Goal: Task Accomplishment & Management: Use online tool/utility

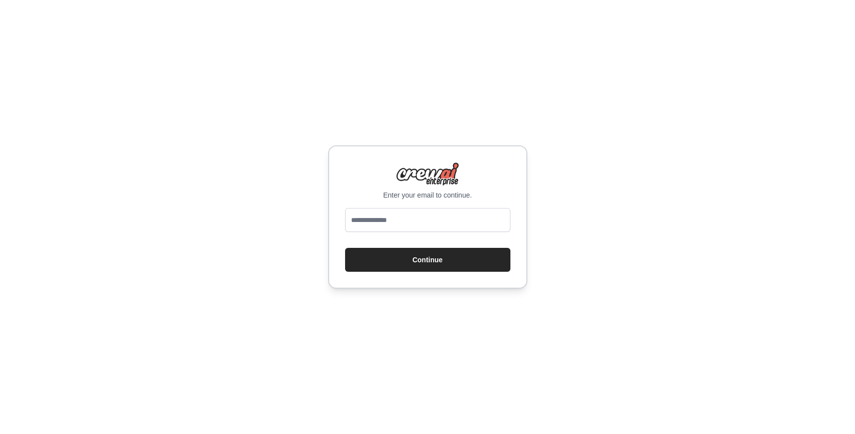
type input "**********"
click at [425, 259] on button "Continue" at bounding box center [427, 260] width 165 height 24
click at [420, 265] on button "Continue" at bounding box center [427, 260] width 165 height 24
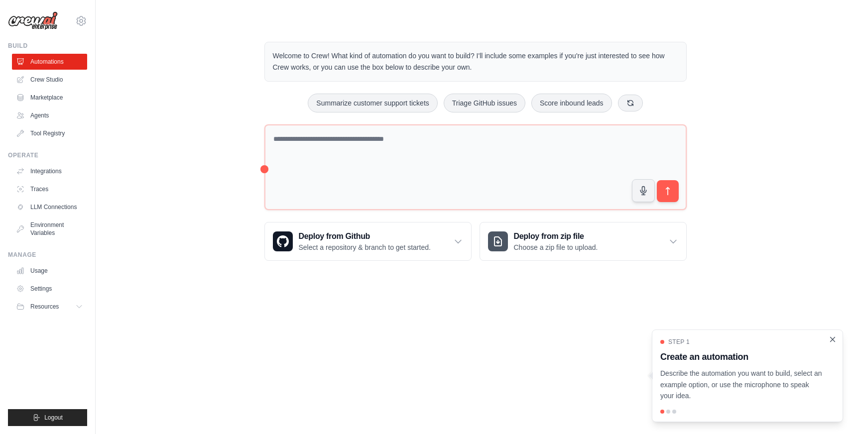
click at [832, 340] on icon "Close walkthrough" at bounding box center [833, 339] width 4 height 4
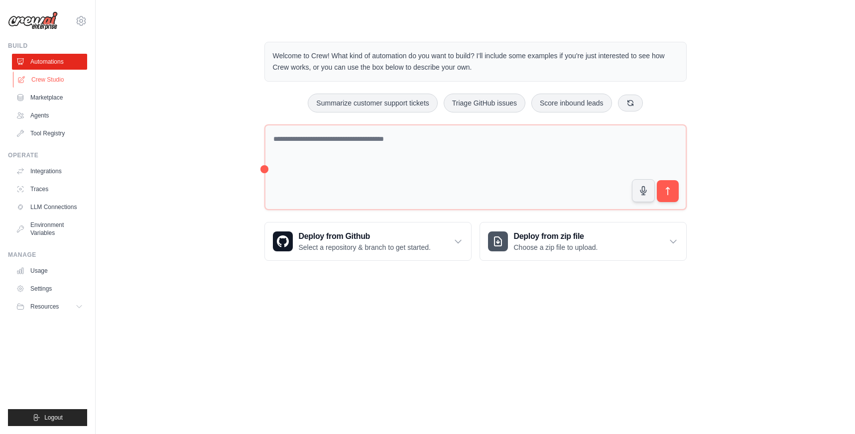
click at [55, 80] on link "Crew Studio" at bounding box center [50, 80] width 75 height 16
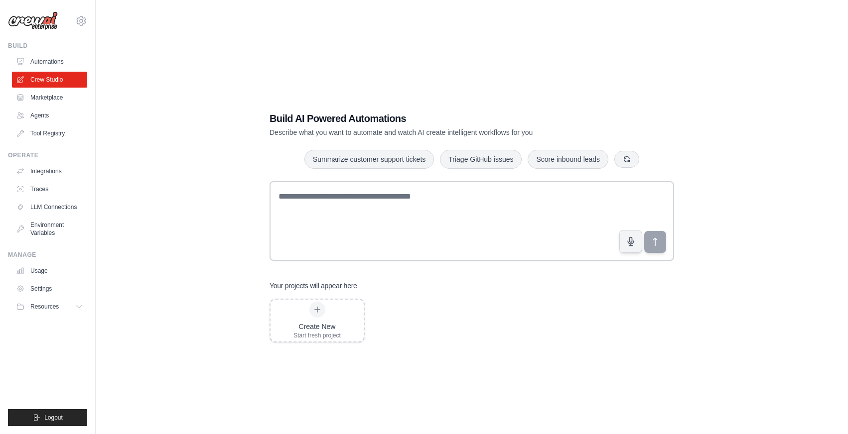
click at [53, 94] on link "Marketplace" at bounding box center [49, 98] width 75 height 16
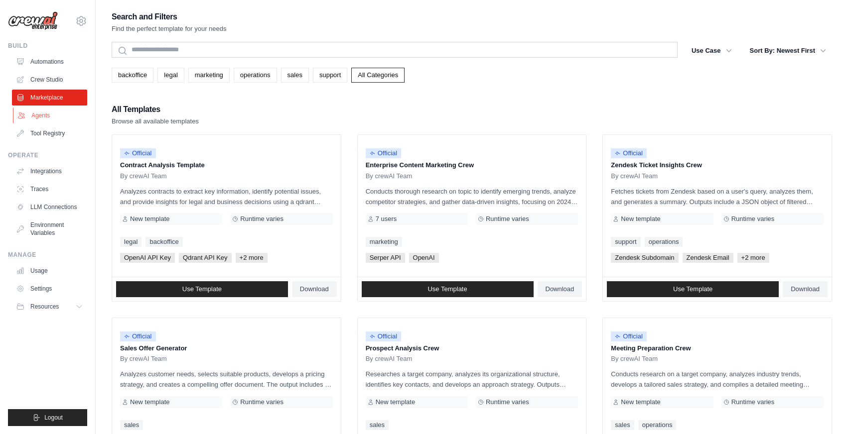
click at [53, 113] on link "Agents" at bounding box center [50, 116] width 75 height 16
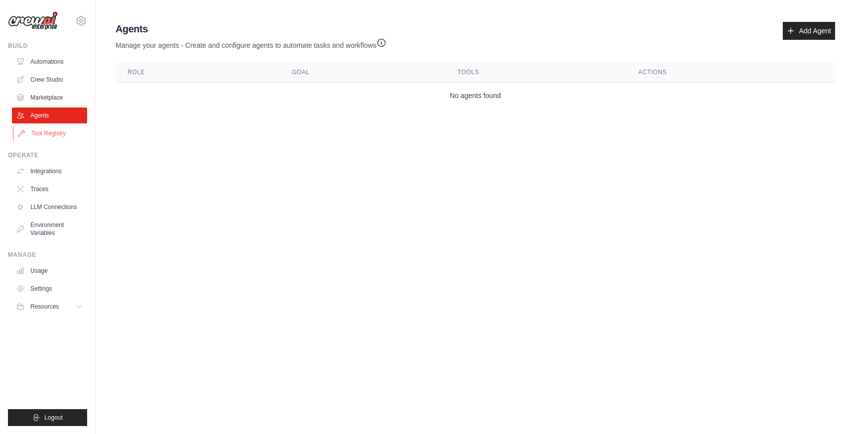
click at [56, 137] on link "Tool Registry" at bounding box center [50, 134] width 75 height 16
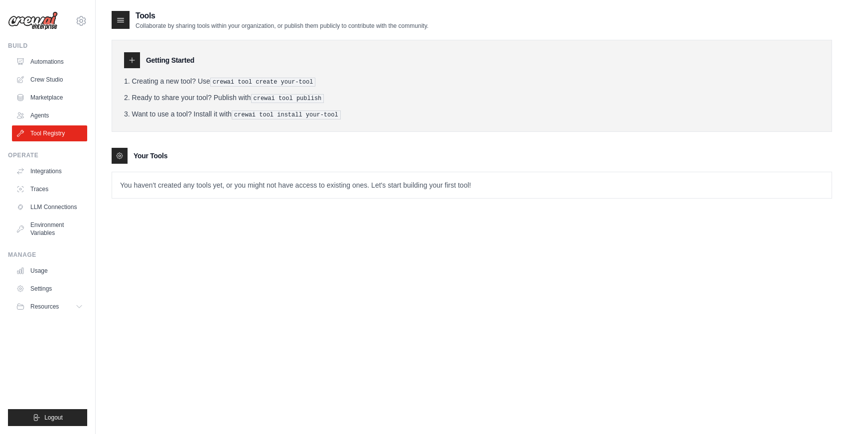
click at [51, 158] on div "Operate" at bounding box center [47, 155] width 79 height 8
click at [51, 165] on link "Integrations" at bounding box center [50, 171] width 75 height 16
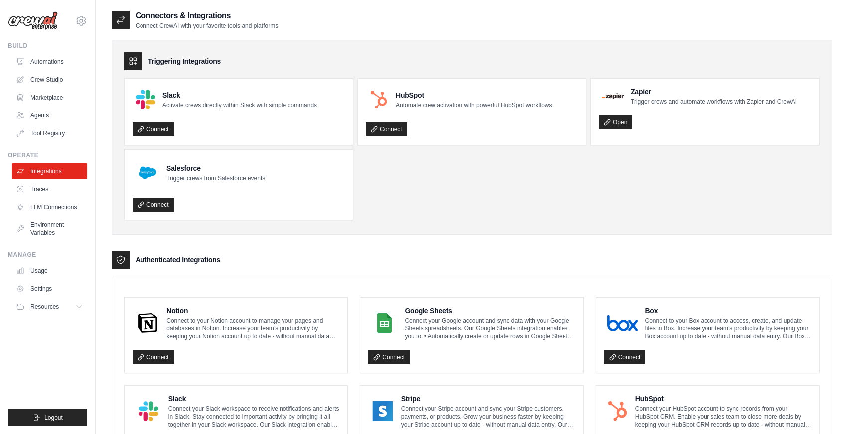
click at [590, 198] on ul "Slack Activate crews directly within Slack with simple commands Connect HubSpot…" at bounding box center [471, 149] width 695 height 142
drag, startPoint x: 846, startPoint y: 430, endPoint x: 852, endPoint y: 432, distance: 6.9
drag, startPoint x: 835, startPoint y: 413, endPoint x: 769, endPoint y: 373, distance: 77.8
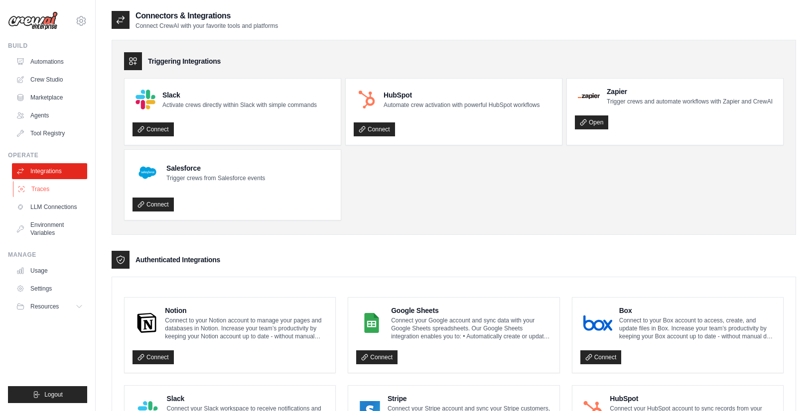
click at [54, 188] on link "Traces" at bounding box center [50, 189] width 75 height 16
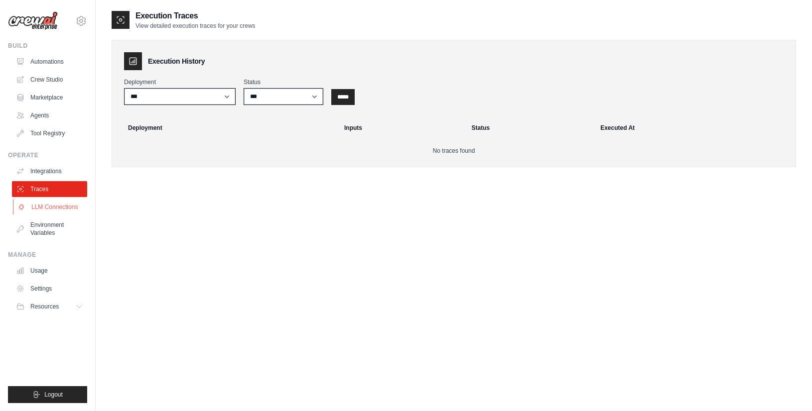
click at [59, 213] on link "LLM Connections" at bounding box center [50, 207] width 75 height 16
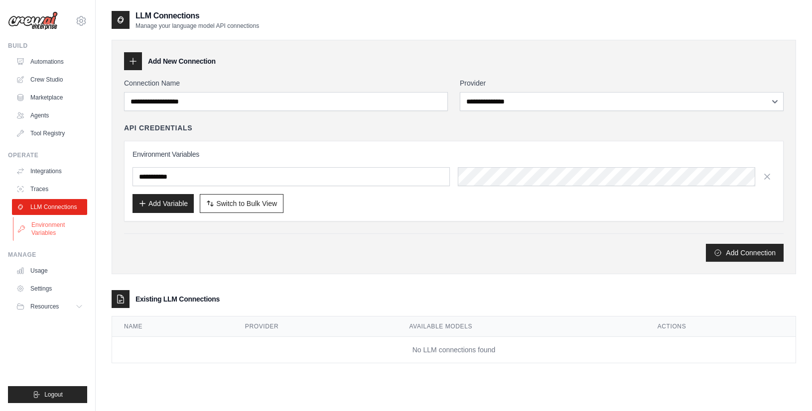
click at [51, 225] on link "Environment Variables" at bounding box center [50, 229] width 75 height 24
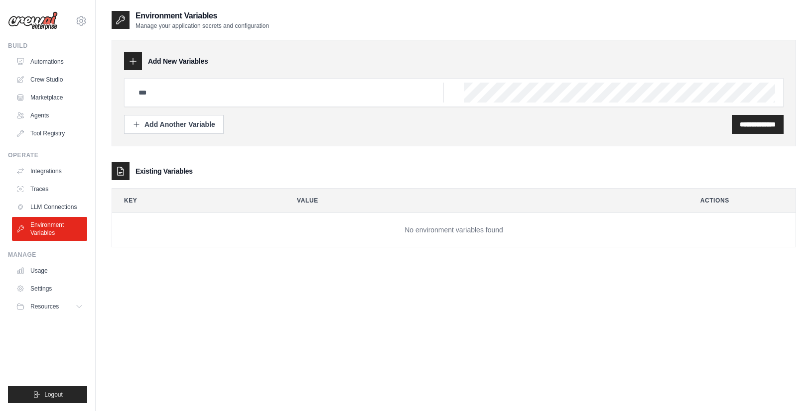
click at [58, 179] on ul "Integrations Traces LLM Connections Environment Variables" at bounding box center [49, 202] width 75 height 78
click at [48, 172] on link "Integrations" at bounding box center [50, 171] width 75 height 16
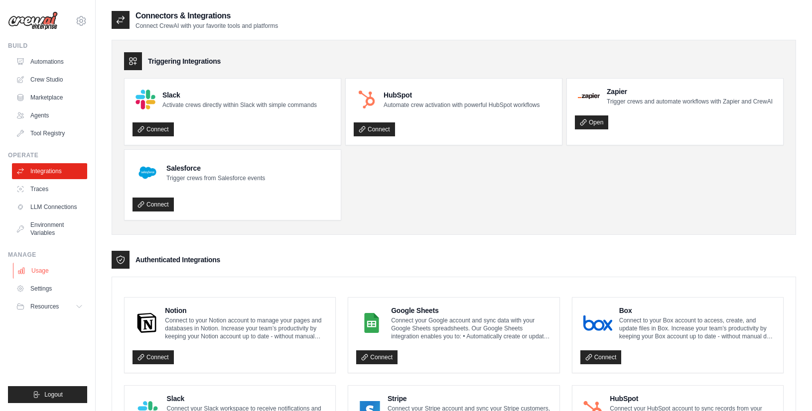
click at [46, 269] on link "Usage" at bounding box center [50, 271] width 75 height 16
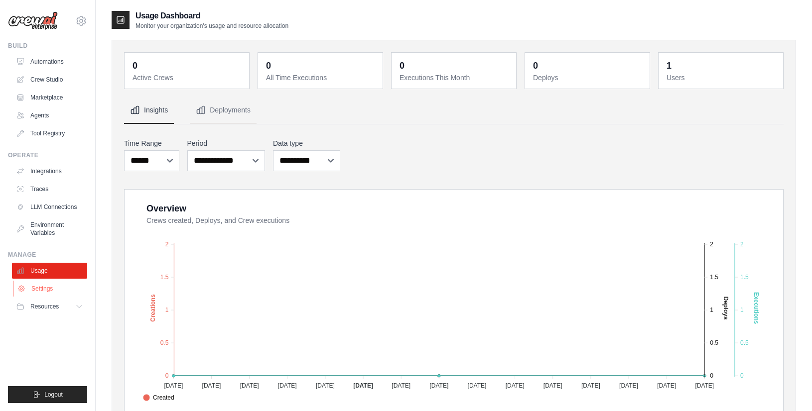
click at [50, 294] on link "Settings" at bounding box center [50, 289] width 75 height 16
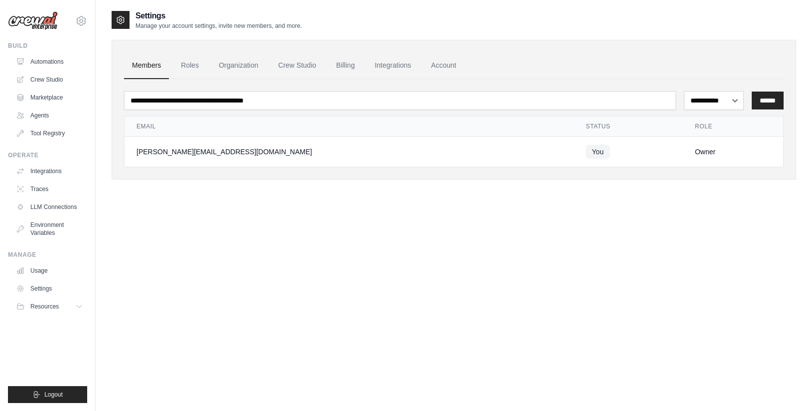
click at [52, 58] on link "Automations" at bounding box center [49, 62] width 75 height 16
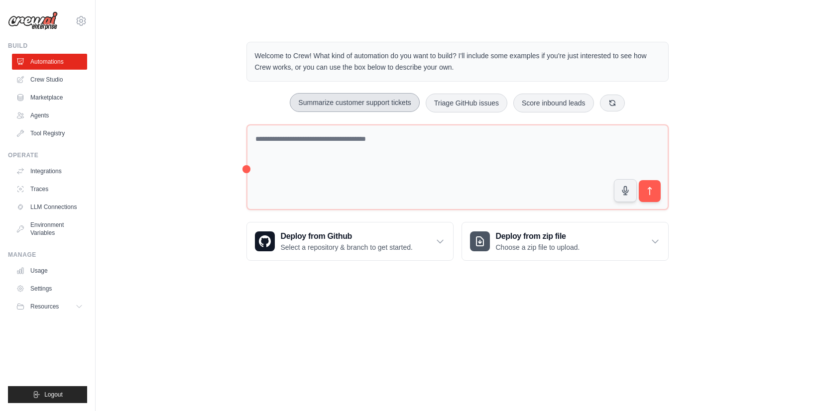
click at [360, 97] on button "Summarize customer support tickets" at bounding box center [354, 102] width 129 height 19
click at [655, 192] on button "submit" at bounding box center [649, 191] width 23 height 23
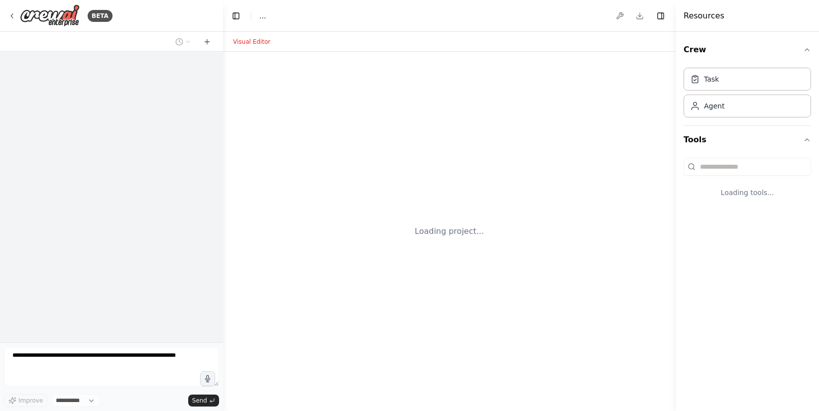
select select "****"
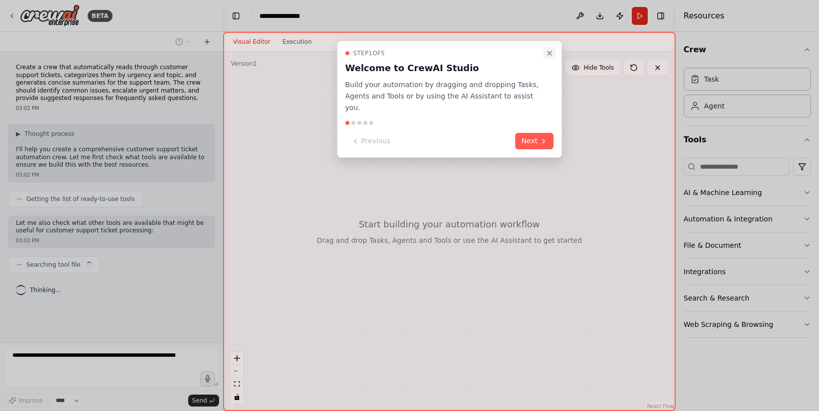
click at [551, 50] on icon "Close walkthrough" at bounding box center [550, 53] width 8 height 8
click at [529, 133] on button "Next" at bounding box center [535, 141] width 38 height 16
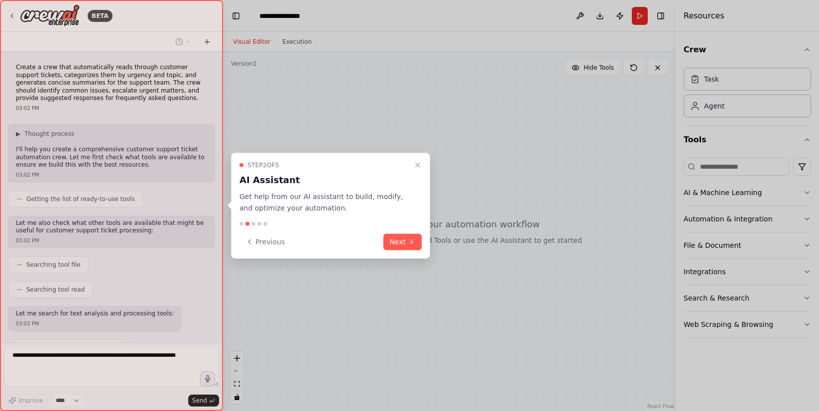
scroll to position [47, 0]
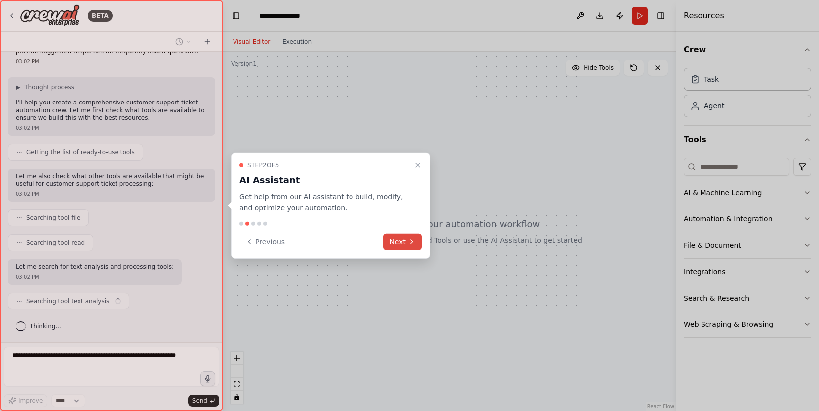
click at [406, 236] on button "Next" at bounding box center [403, 242] width 38 height 16
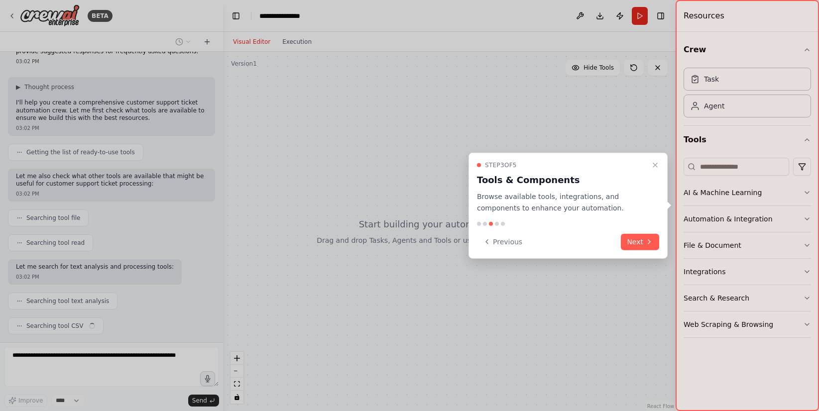
scroll to position [72, 0]
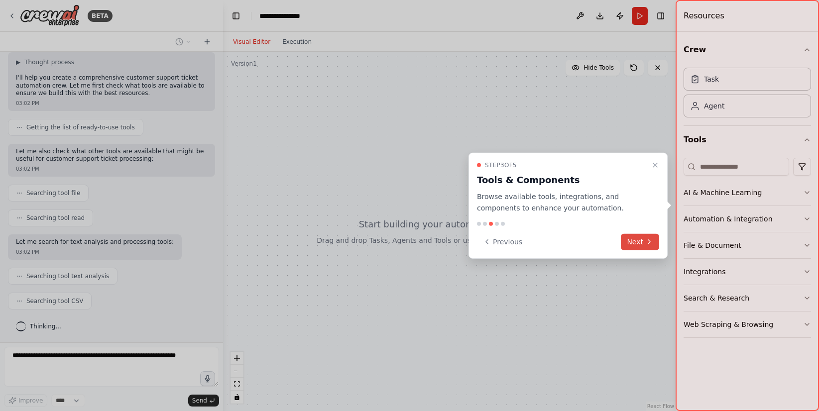
click at [623, 249] on button "Next" at bounding box center [640, 242] width 38 height 16
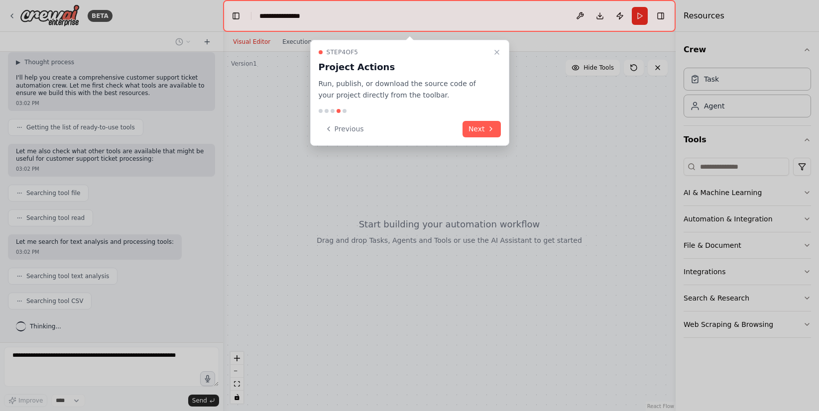
click at [503, 132] on div "Step 4 of 5 Project Actions Run, publish, or download the source code of your p…" at bounding box center [409, 93] width 199 height 106
click at [492, 129] on icon at bounding box center [491, 129] width 8 height 8
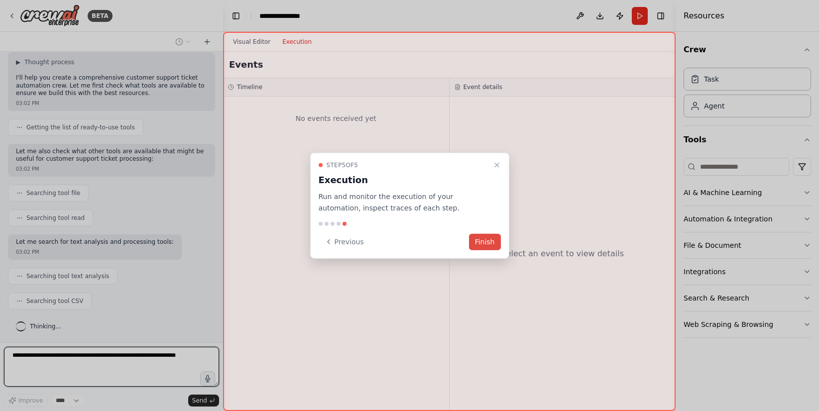
click at [493, 244] on button "Finish" at bounding box center [485, 242] width 32 height 16
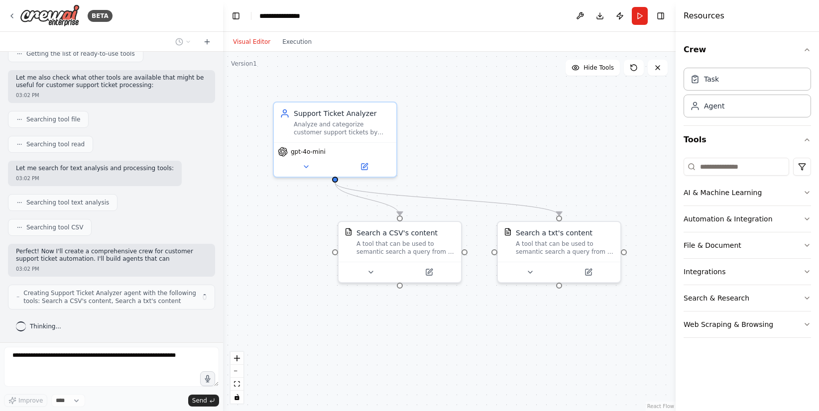
scroll to position [153, 0]
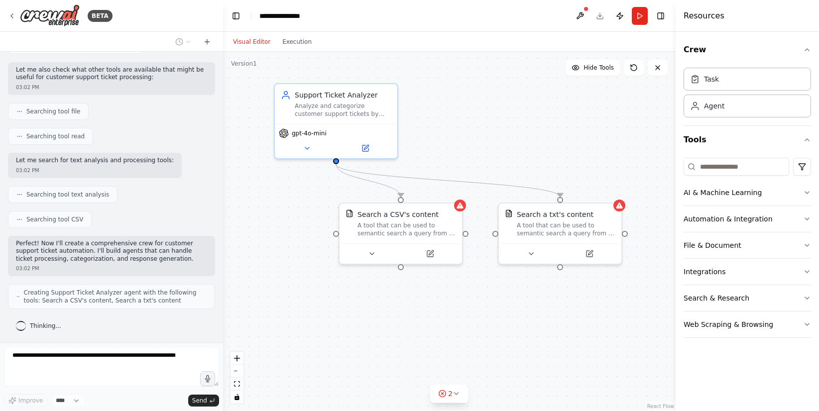
drag, startPoint x: 484, startPoint y: 161, endPoint x: 485, endPoint y: 142, distance: 18.5
click at [485, 142] on div ".deletable-edge-delete-btn { width: 20px; height: 20px; border: 0px solid #ffff…" at bounding box center [449, 232] width 453 height 360
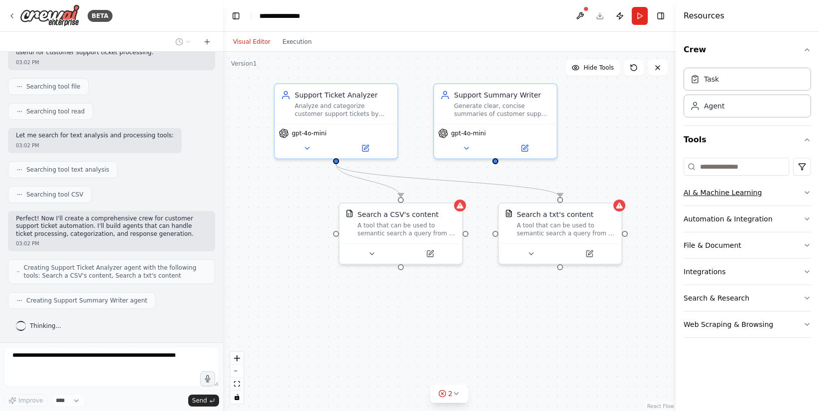
click at [724, 185] on button "AI & Machine Learning" at bounding box center [748, 193] width 128 height 26
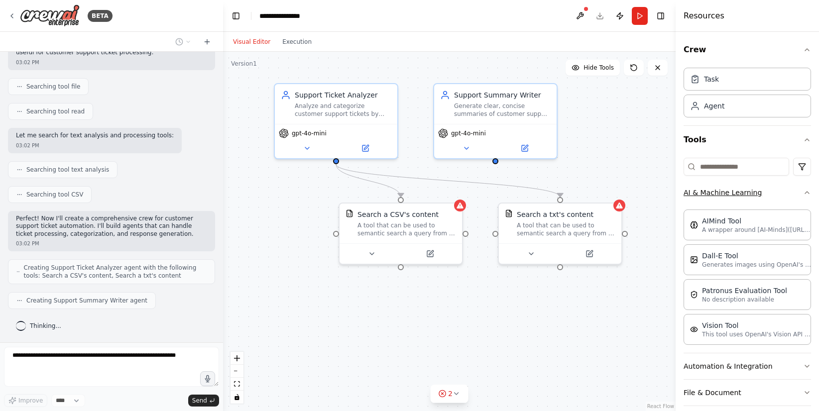
scroll to position [203, 0]
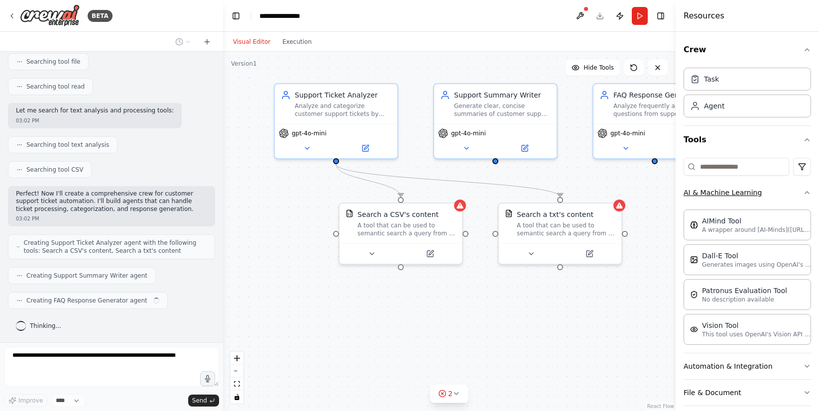
click at [724, 185] on button "AI & Machine Learning" at bounding box center [748, 193] width 128 height 26
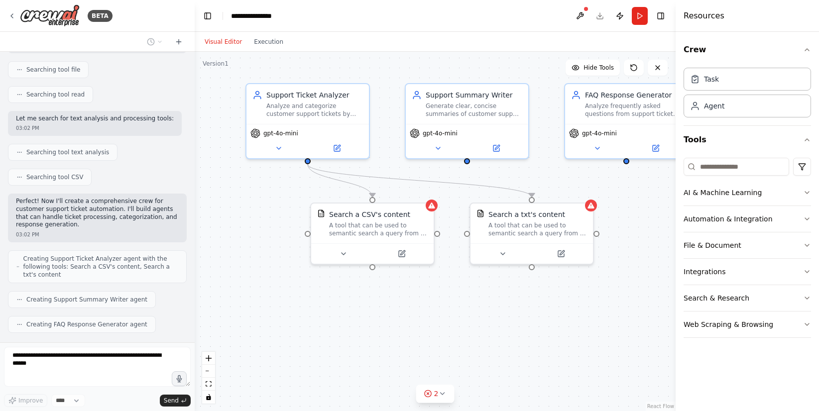
scroll to position [258, 0]
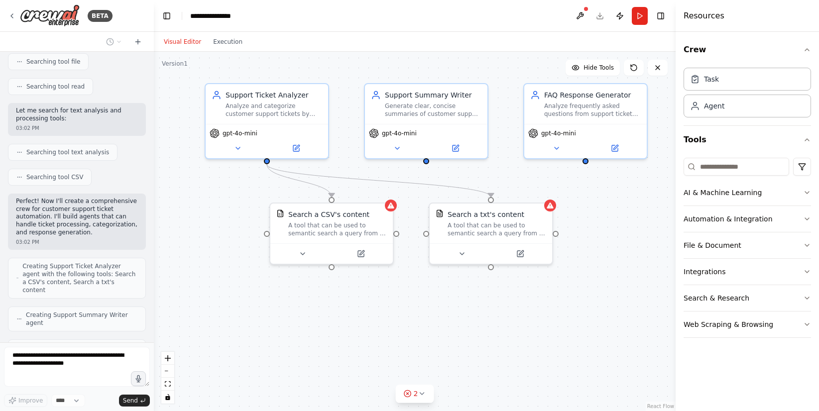
drag, startPoint x: 221, startPoint y: 200, endPoint x: 154, endPoint y: 191, distance: 67.8
click at [154, 191] on div "BETA Create a crew that automatically reads through customer support tickets, c…" at bounding box center [409, 205] width 819 height 411
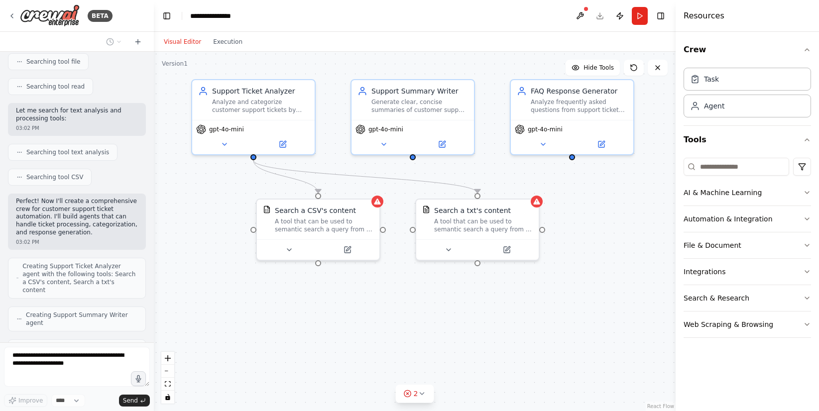
drag, startPoint x: 624, startPoint y: 186, endPoint x: 610, endPoint y: 182, distance: 14.0
click at [610, 182] on div ".deletable-edge-delete-btn { width: 20px; height: 20px; border: 0px solid #ffff…" at bounding box center [415, 232] width 522 height 360
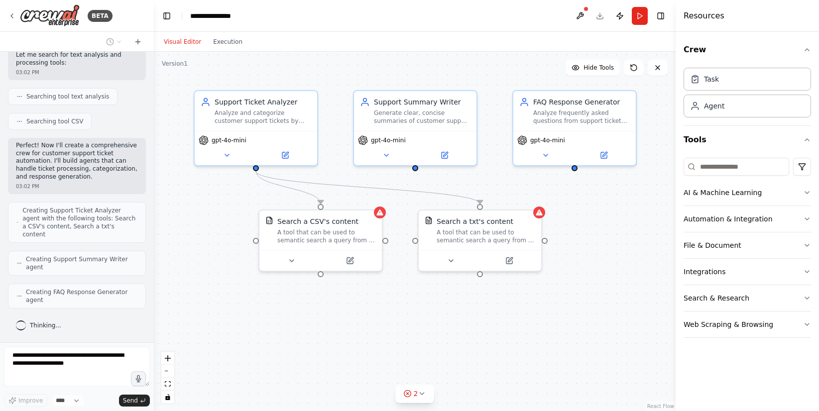
scroll to position [387, 0]
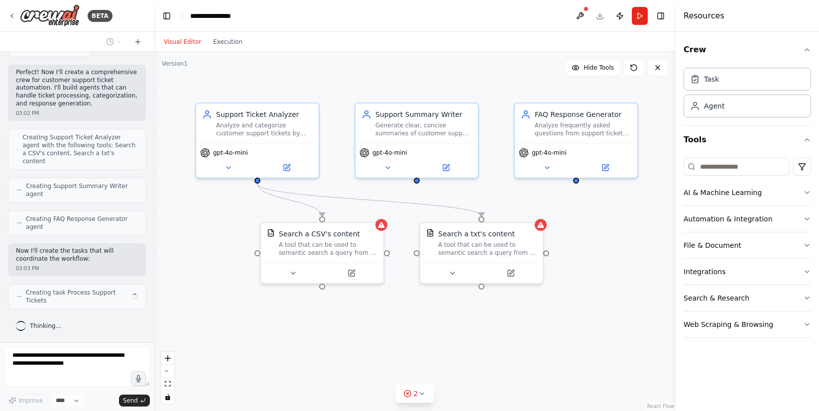
drag, startPoint x: 613, startPoint y: 193, endPoint x: 614, endPoint y: 205, distance: 12.5
click at [614, 205] on div ".deletable-edge-delete-btn { width: 20px; height: 20px; border: 0px solid #ffff…" at bounding box center [415, 232] width 522 height 360
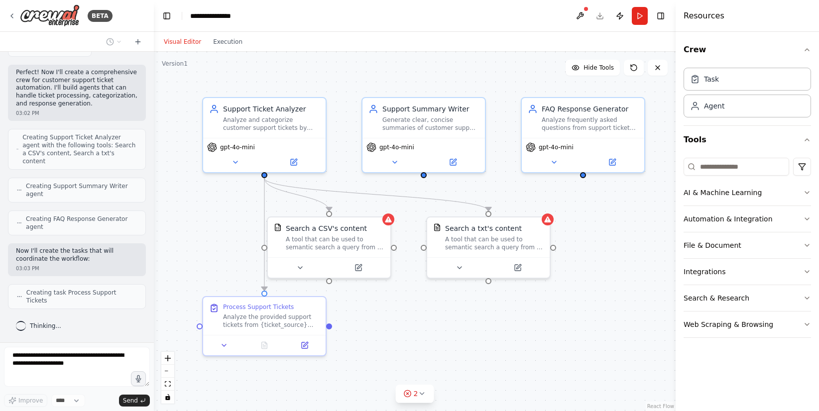
drag, startPoint x: 614, startPoint y: 205, endPoint x: 621, endPoint y: 199, distance: 8.9
click at [621, 199] on div ".deletable-edge-delete-btn { width: 20px; height: 20px; border: 0px solid #ffff…" at bounding box center [415, 232] width 522 height 360
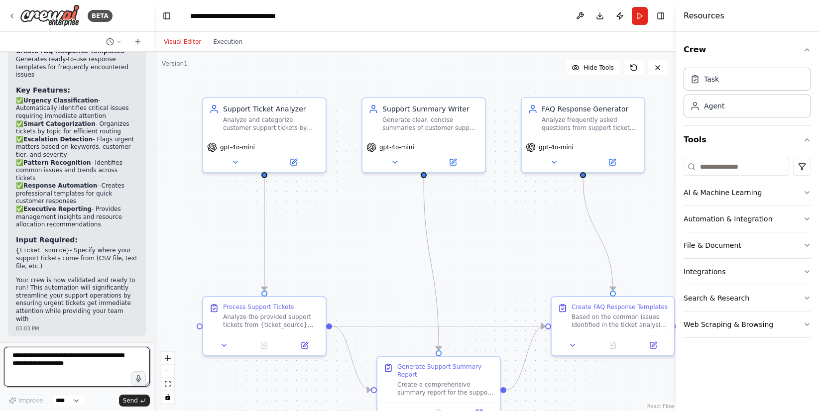
scroll to position [1468, 0]
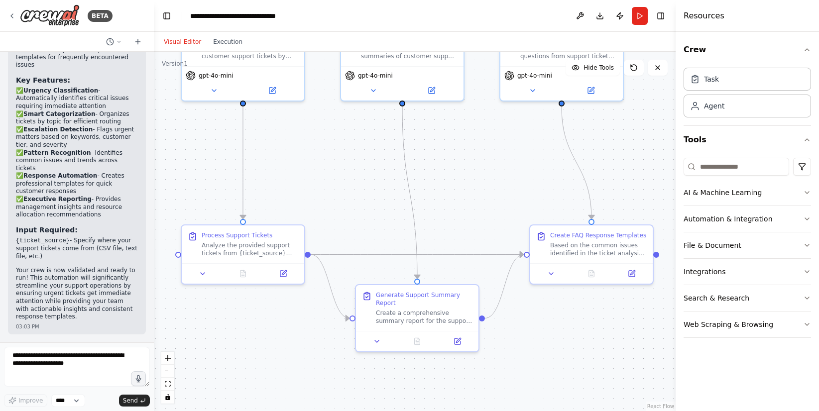
drag, startPoint x: 527, startPoint y: 225, endPoint x: 511, endPoint y: 166, distance: 61.5
click at [511, 166] on div ".deletable-edge-delete-btn { width: 20px; height: 20px; border: 0px solid #ffff…" at bounding box center [415, 232] width 522 height 360
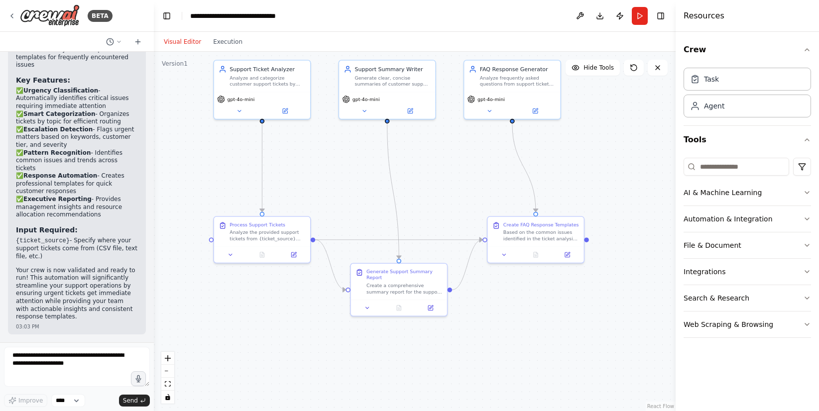
drag, startPoint x: 468, startPoint y: 204, endPoint x: 403, endPoint y: 228, distance: 69.2
click at [403, 228] on div ".deletable-edge-delete-btn { width: 20px; height: 20px; border: 0px solid #ffff…" at bounding box center [415, 232] width 522 height 360
click at [733, 196] on button "AI & Machine Learning" at bounding box center [748, 193] width 128 height 26
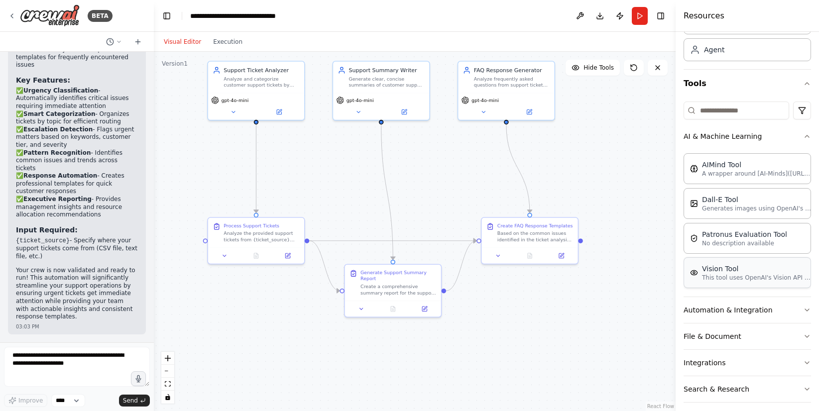
scroll to position [90, 0]
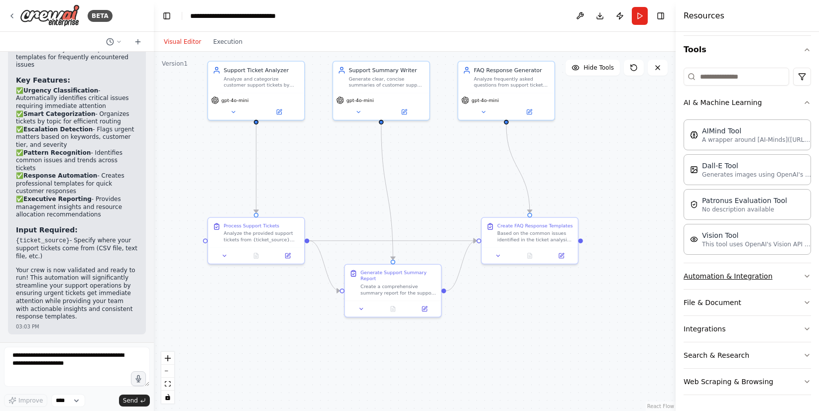
click at [793, 278] on button "Automation & Integration" at bounding box center [748, 276] width 128 height 26
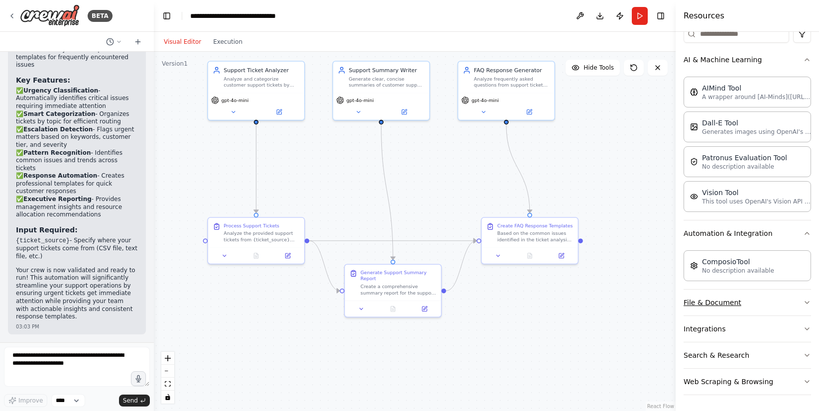
click at [785, 299] on button "File & Document" at bounding box center [748, 303] width 128 height 26
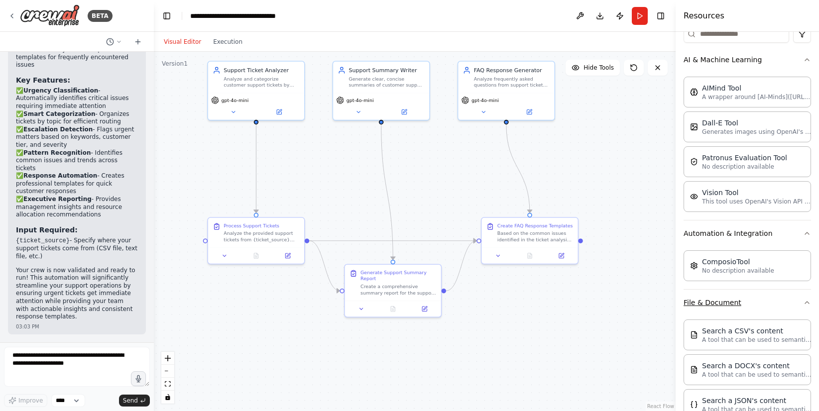
scroll to position [385, 0]
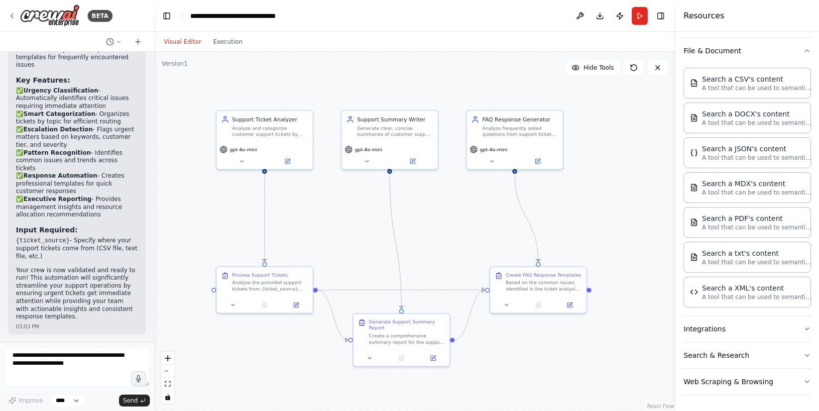
drag, startPoint x: 633, startPoint y: 92, endPoint x: 652, endPoint y: 134, distance: 46.3
click at [643, 140] on div ".deletable-edge-delete-btn { width: 20px; height: 20px; border: 0px solid #ffff…" at bounding box center [415, 232] width 522 height 360
